Goal: Navigation & Orientation: Find specific page/section

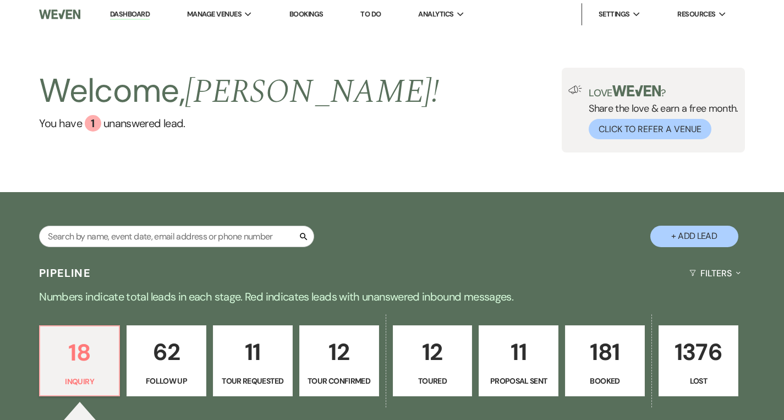
click at [128, 17] on link "Dashboard" at bounding box center [130, 14] width 40 height 10
click at [126, 17] on link "Dashboard" at bounding box center [130, 14] width 40 height 10
click at [126, 15] on link "Dashboard" at bounding box center [130, 14] width 40 height 10
